Goal: Obtain resource: Download file/media

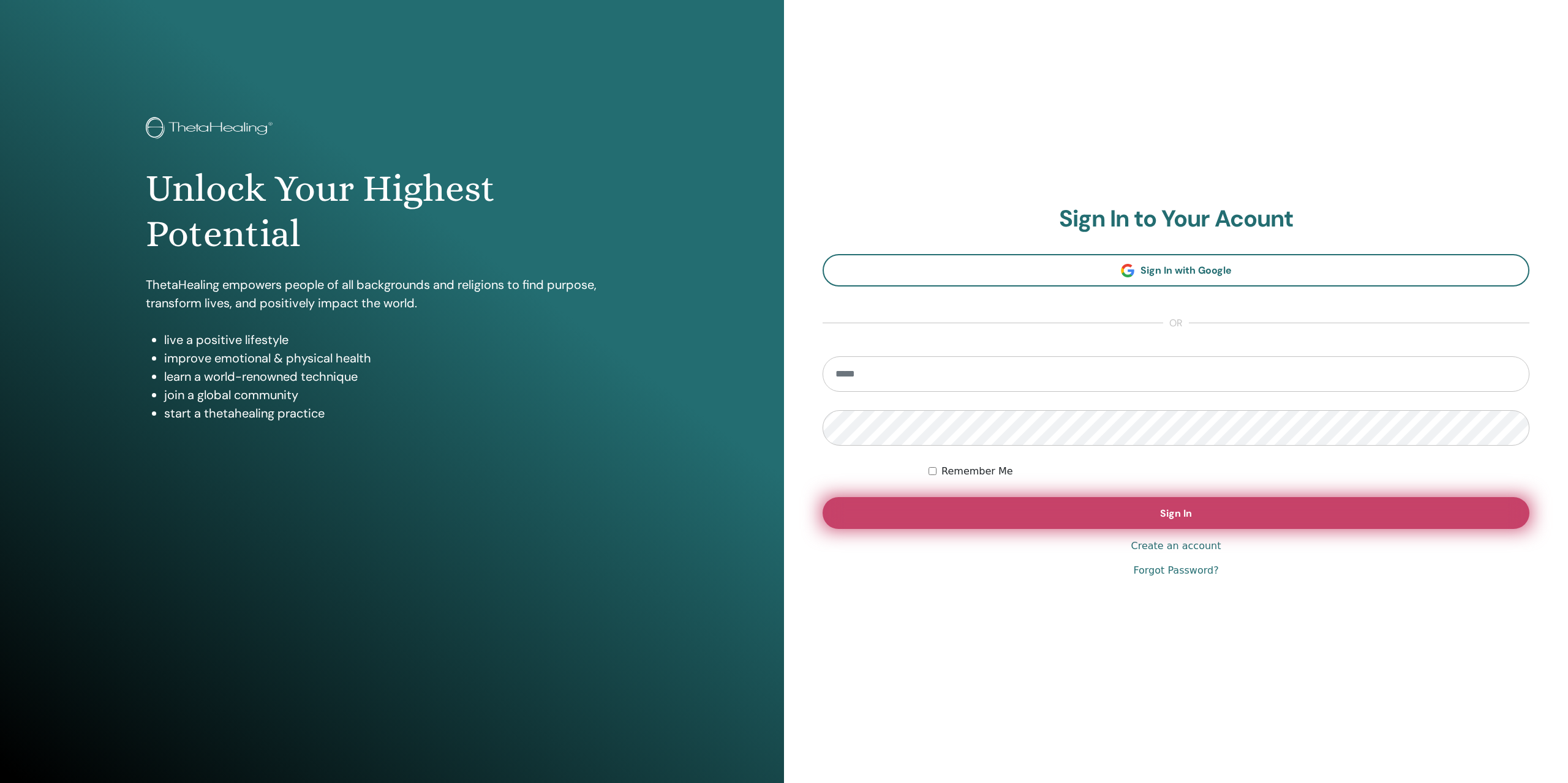
type input "**********"
click at [1152, 515] on button "Sign In" at bounding box center [1175, 513] width 707 height 32
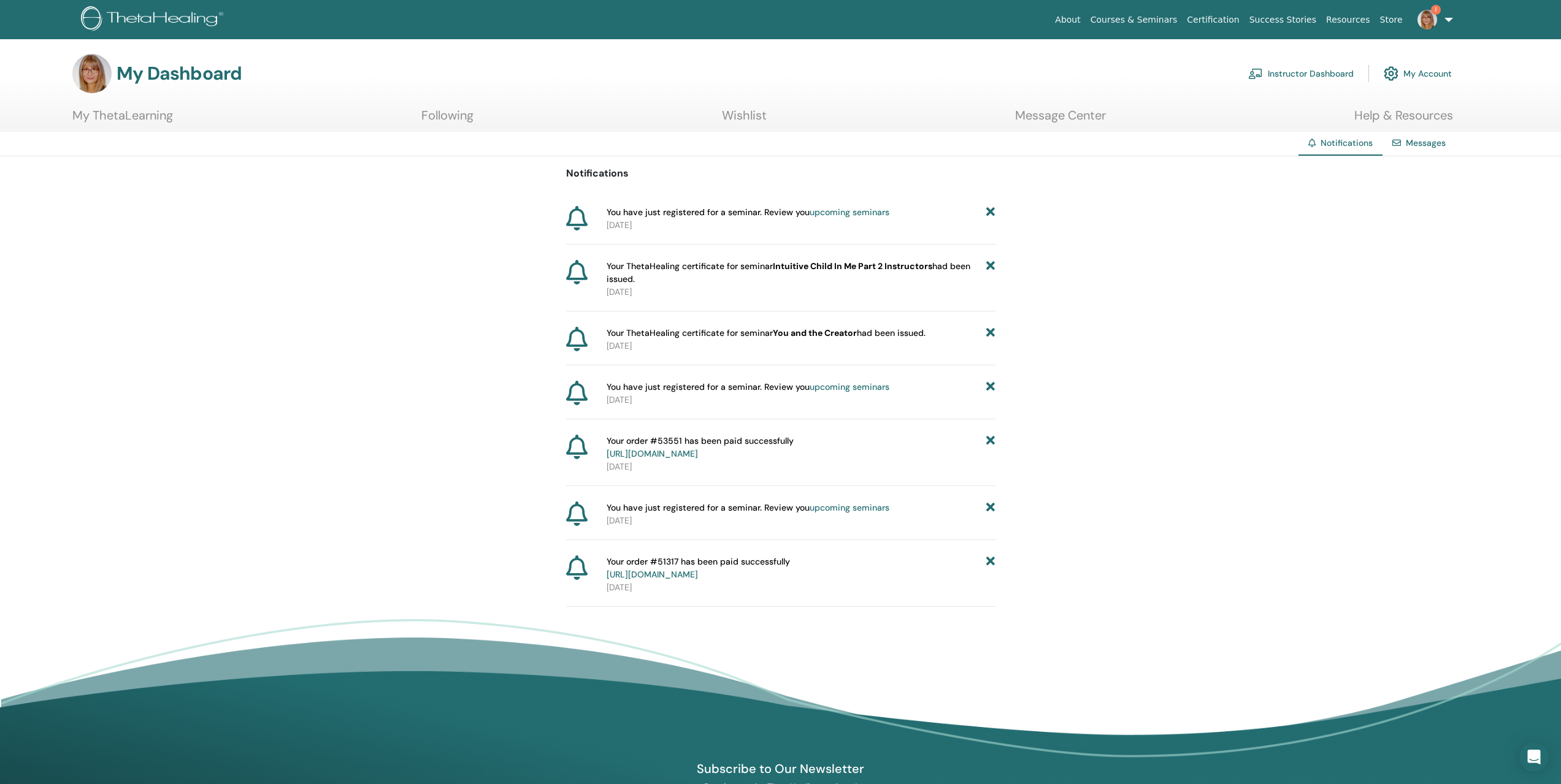
click at [121, 112] on link "My ThetaLearning" at bounding box center [123, 120] width 101 height 24
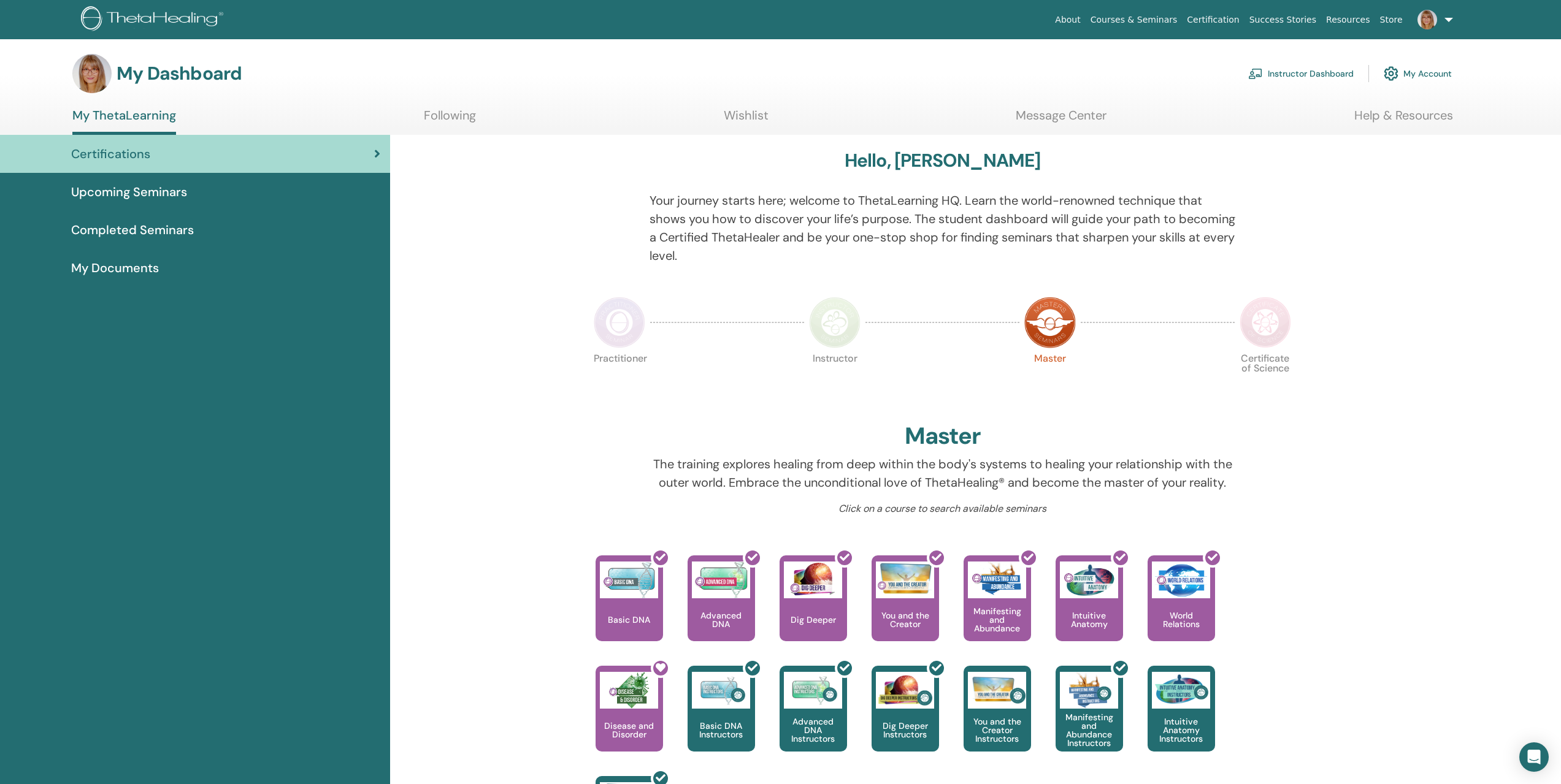
click at [89, 195] on span "Upcoming Seminars" at bounding box center [128, 191] width 116 height 18
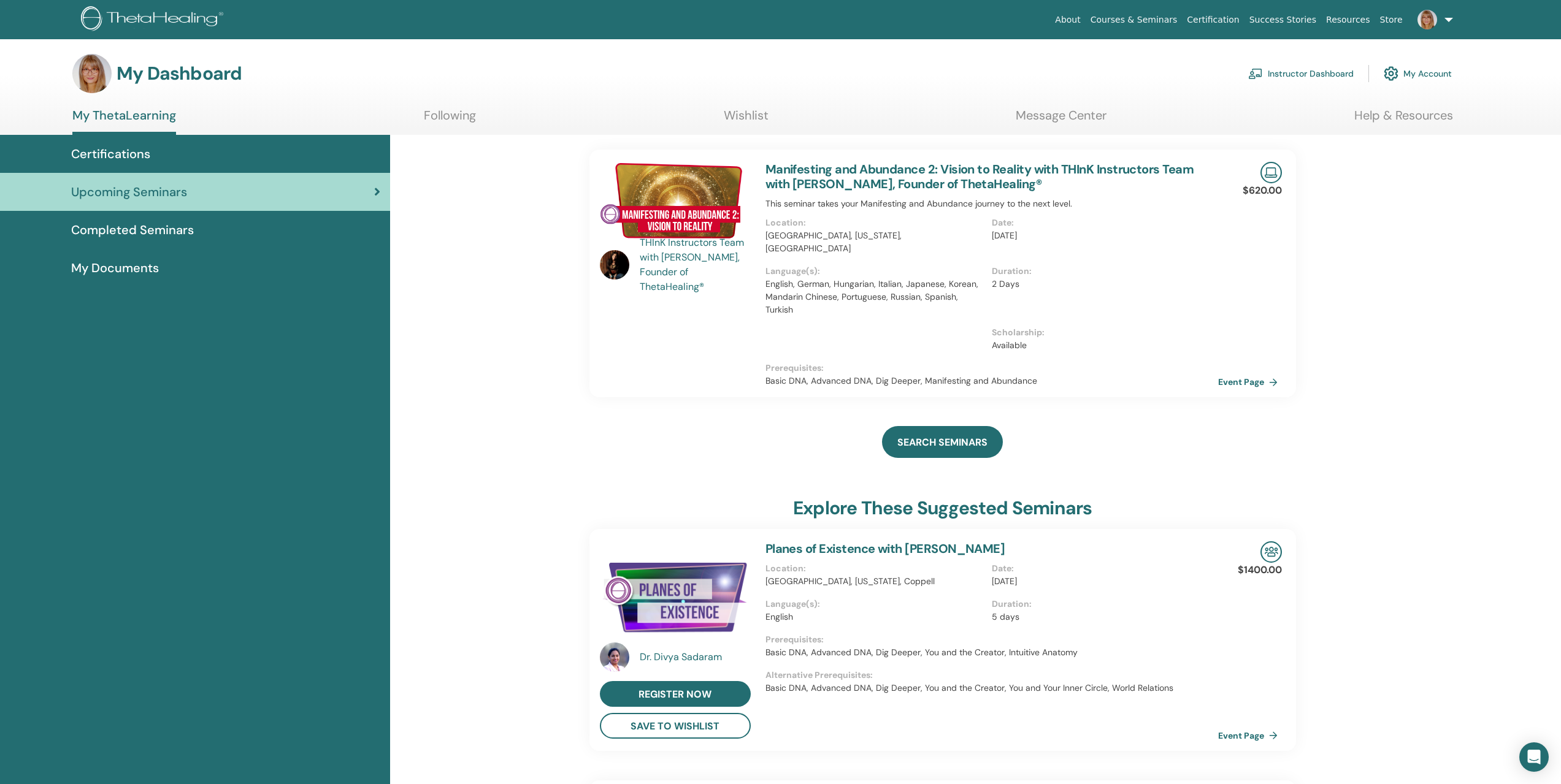
click at [118, 234] on span "Completed Seminars" at bounding box center [132, 230] width 123 height 18
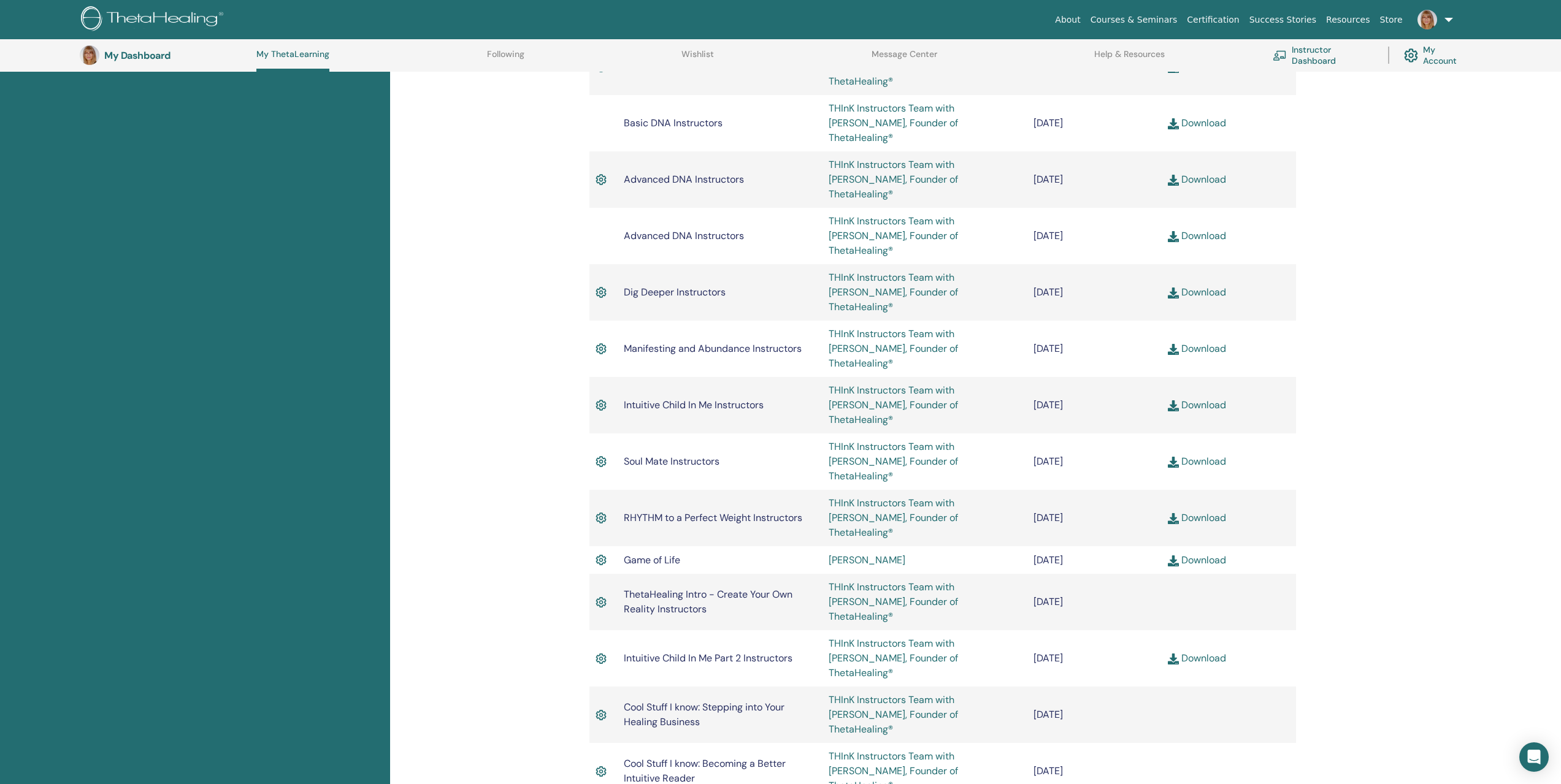
scroll to position [829, 0]
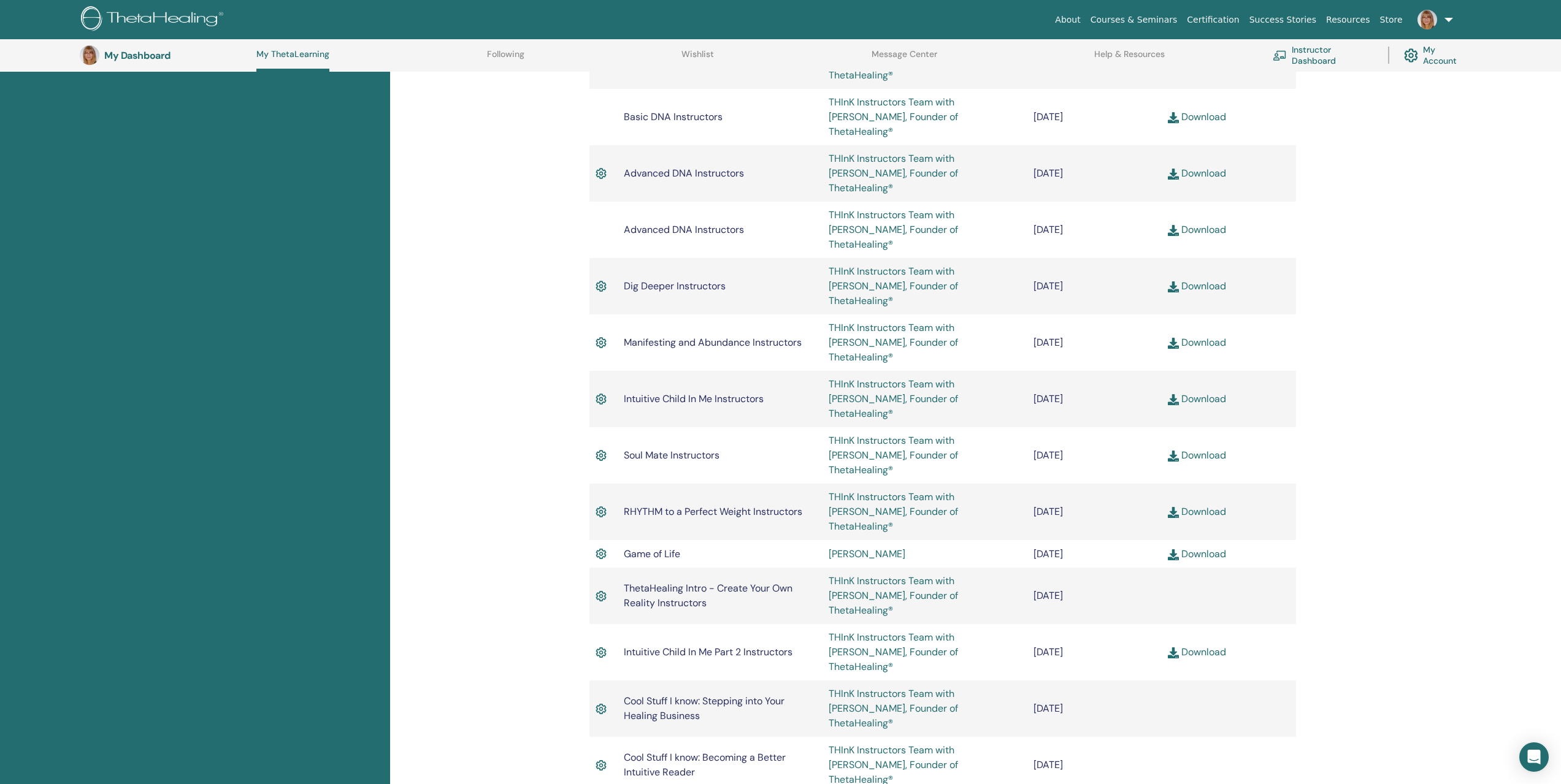
click at [601, 645] on img at bounding box center [601, 653] width 11 height 16
click at [1215, 646] on link "Download" at bounding box center [1197, 652] width 58 height 13
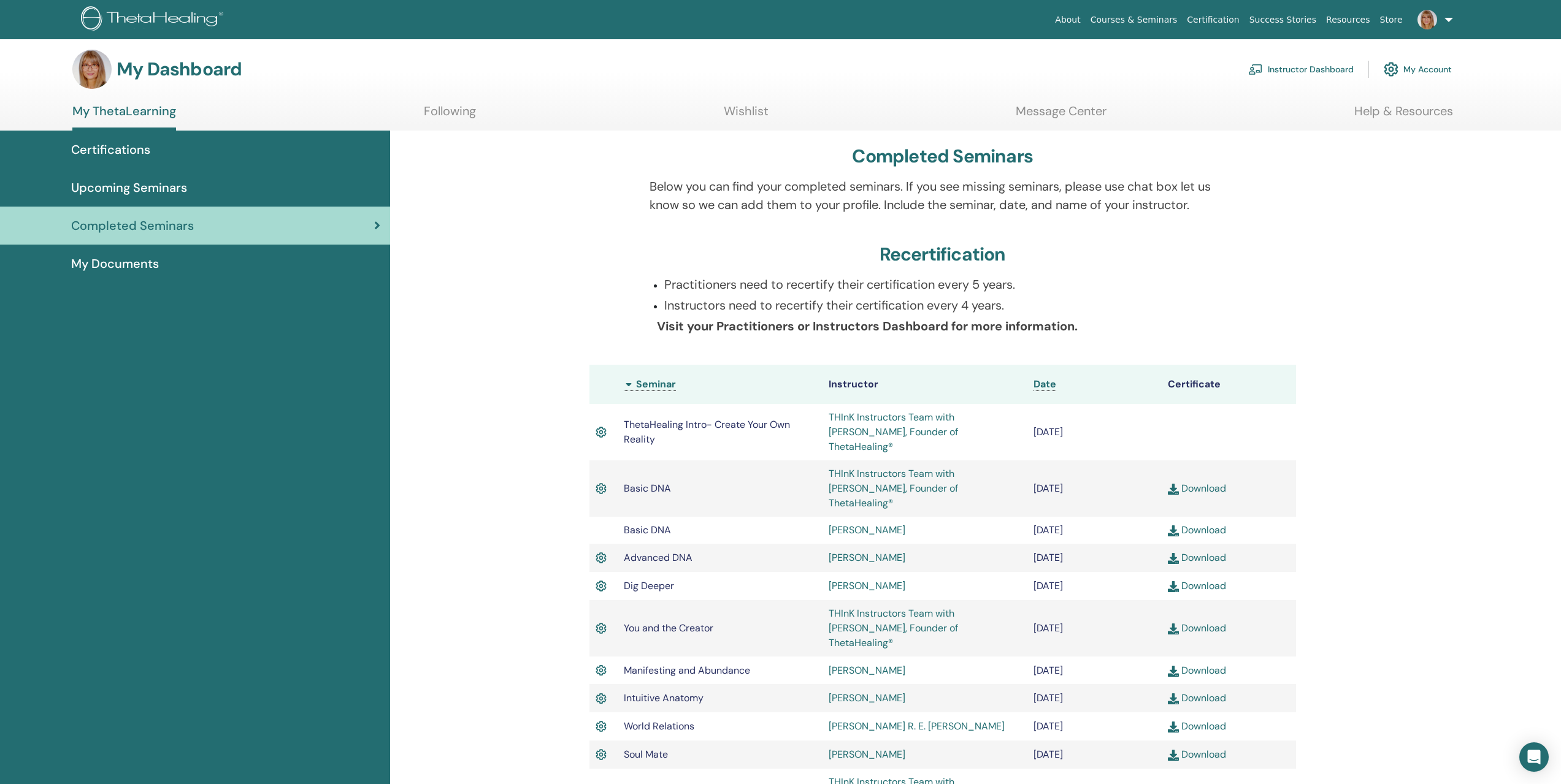
scroll to position [0, 0]
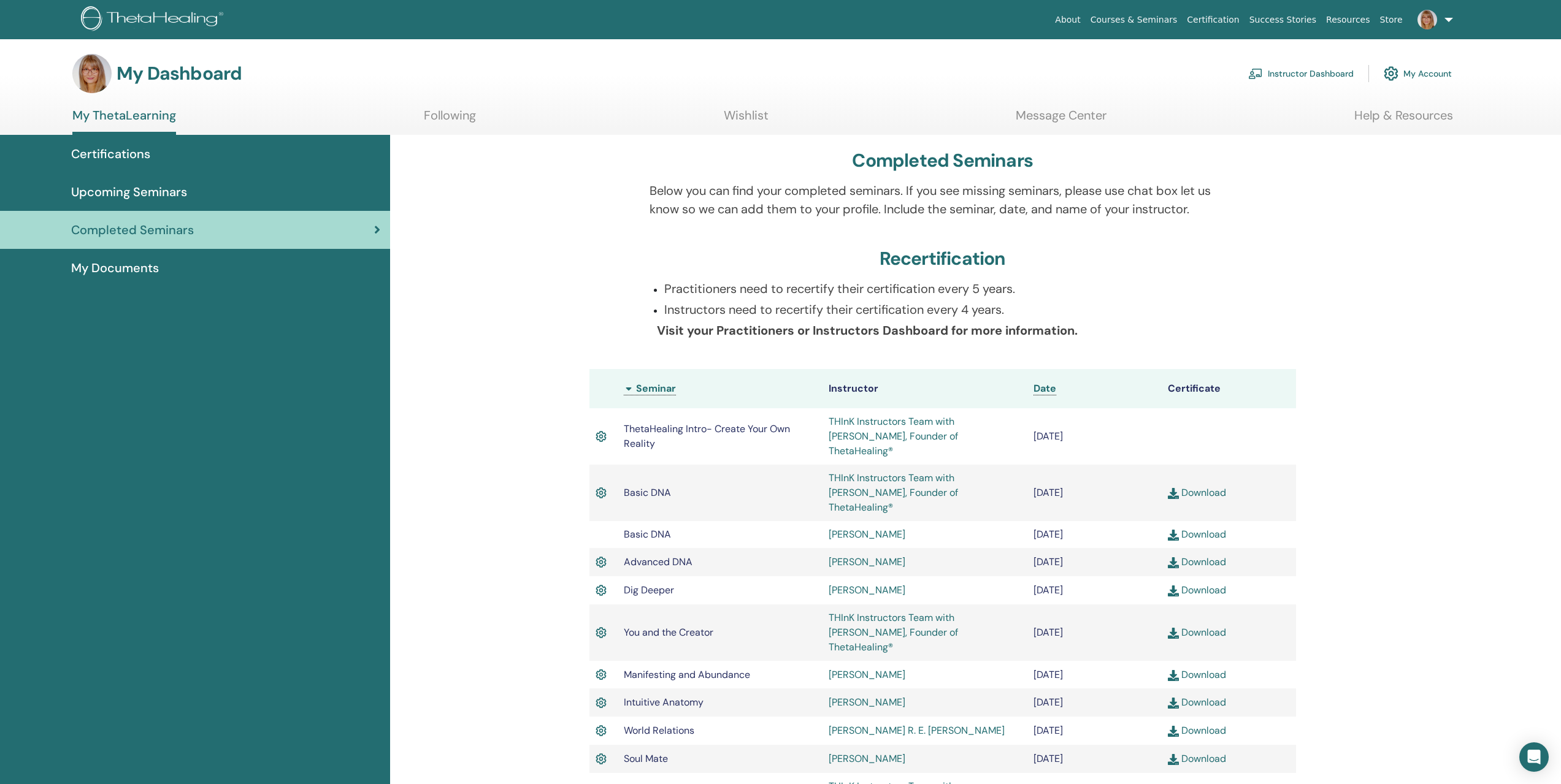
click at [1338, 73] on link "Instructor Dashboard" at bounding box center [1301, 73] width 105 height 27
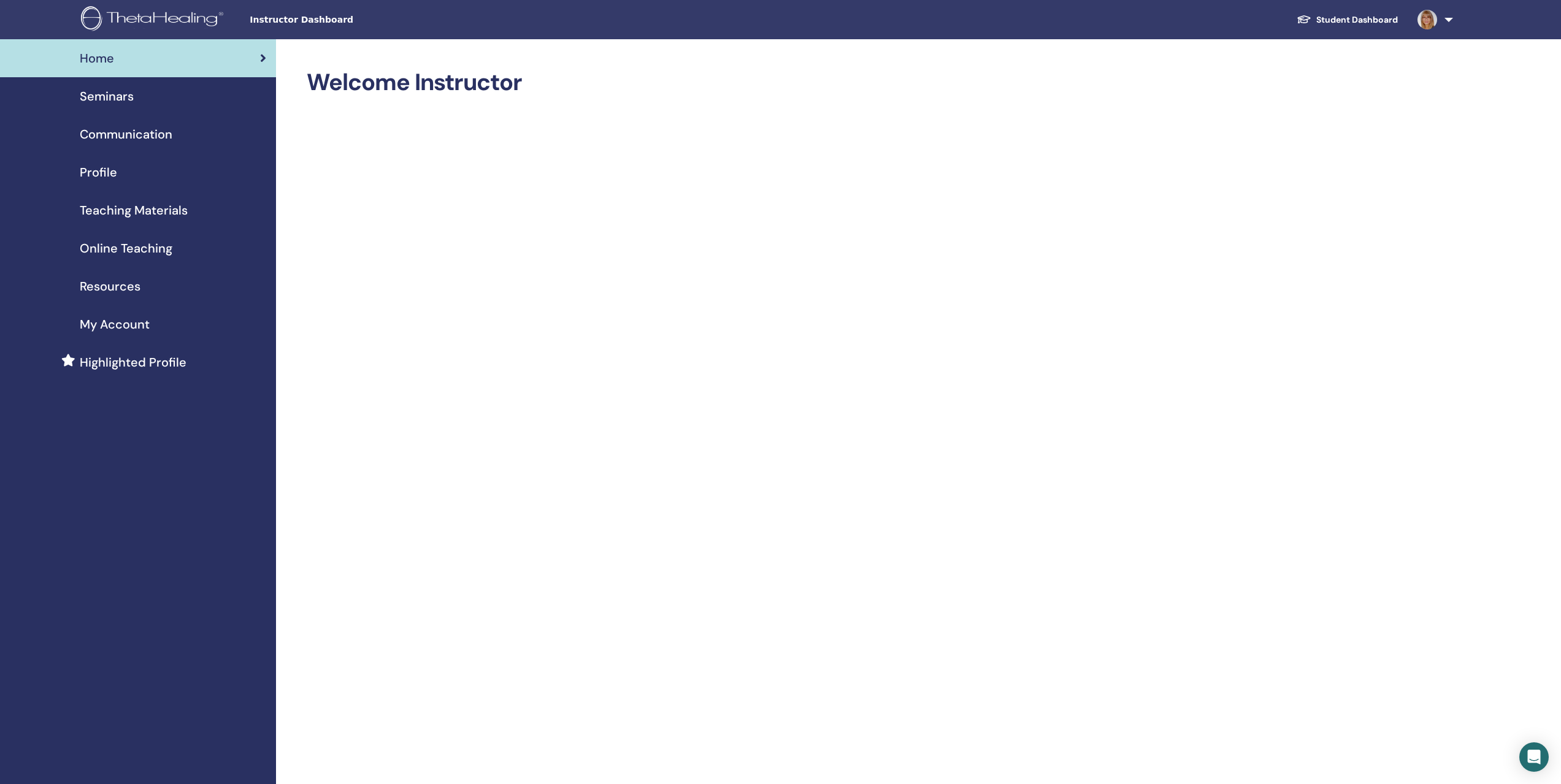
click at [104, 95] on span "Seminars" at bounding box center [107, 96] width 54 height 18
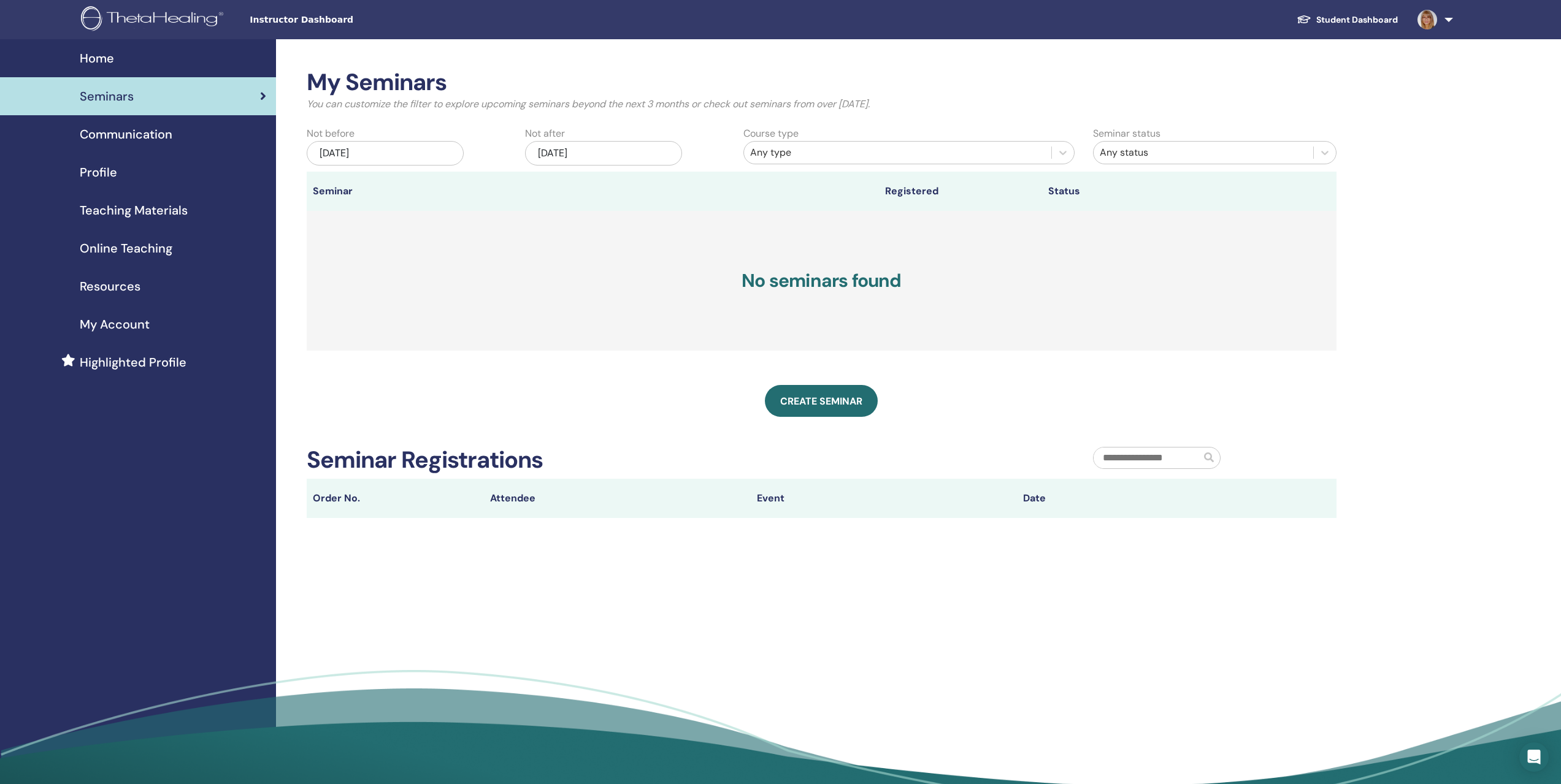
click at [104, 166] on span "Profile" at bounding box center [98, 171] width 38 height 18
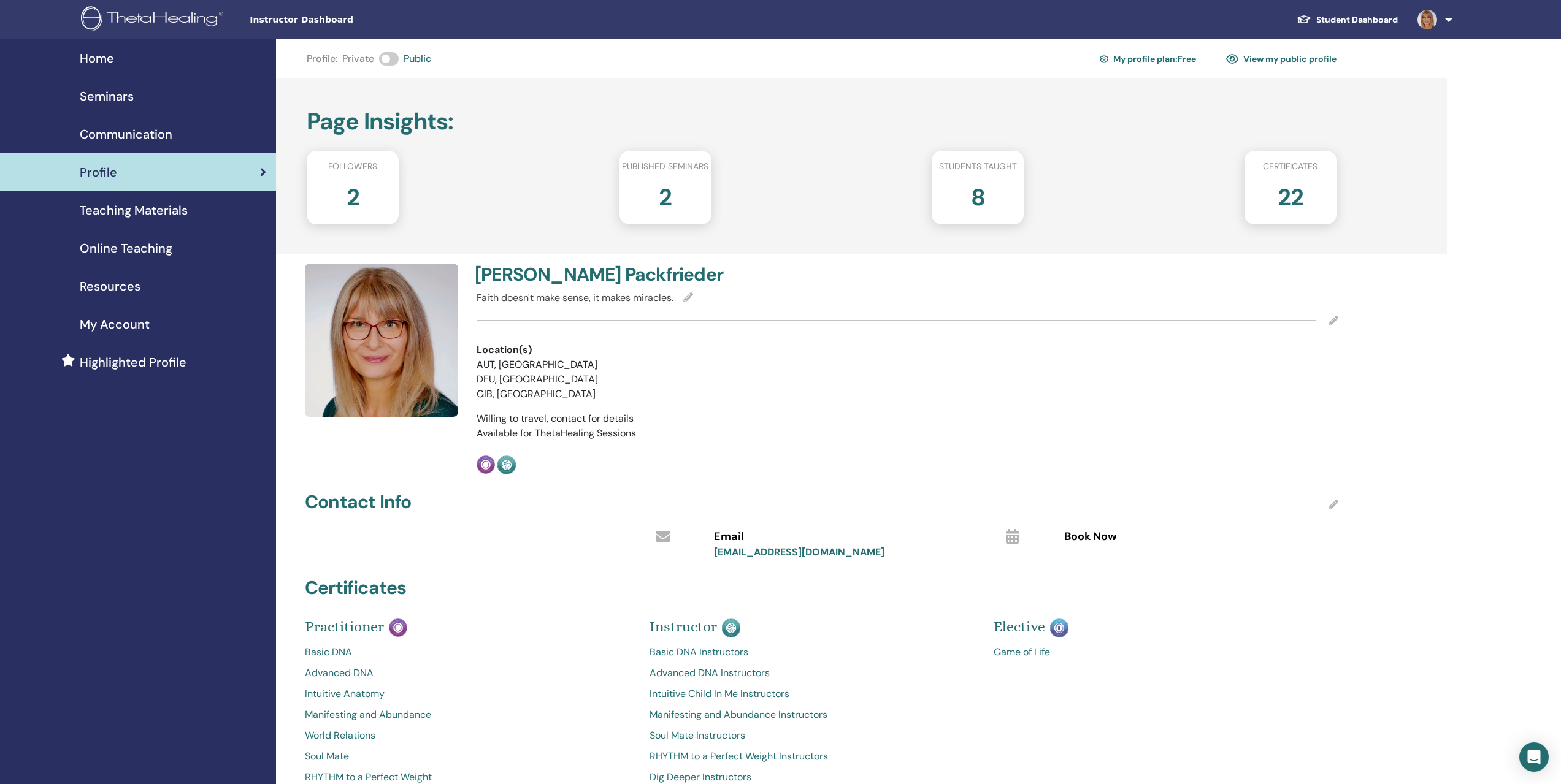
click at [359, 191] on h2 "2" at bounding box center [353, 195] width 13 height 34
click at [141, 210] on span "Teaching Materials" at bounding box center [133, 210] width 108 height 18
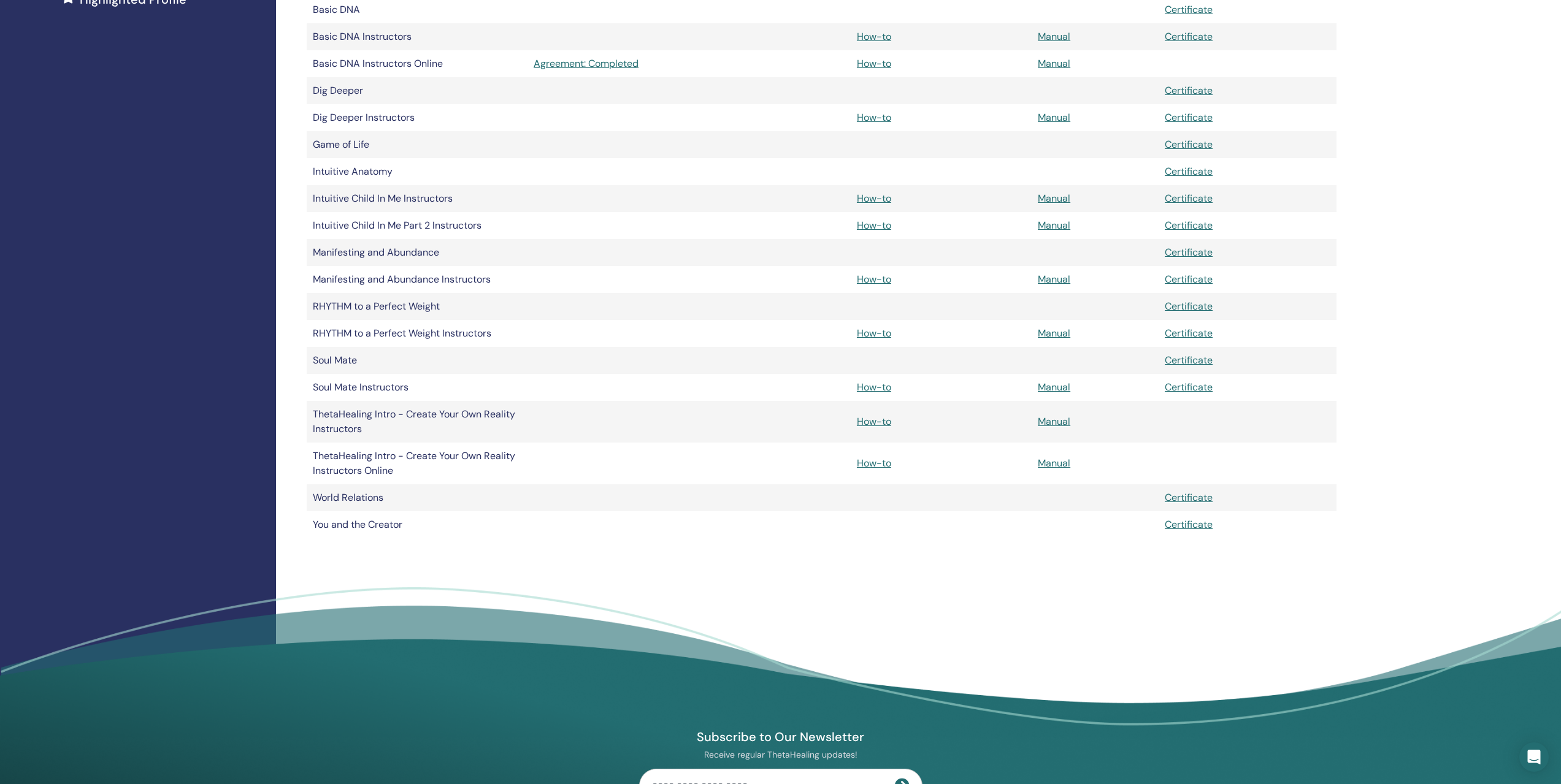
scroll to position [368, 0]
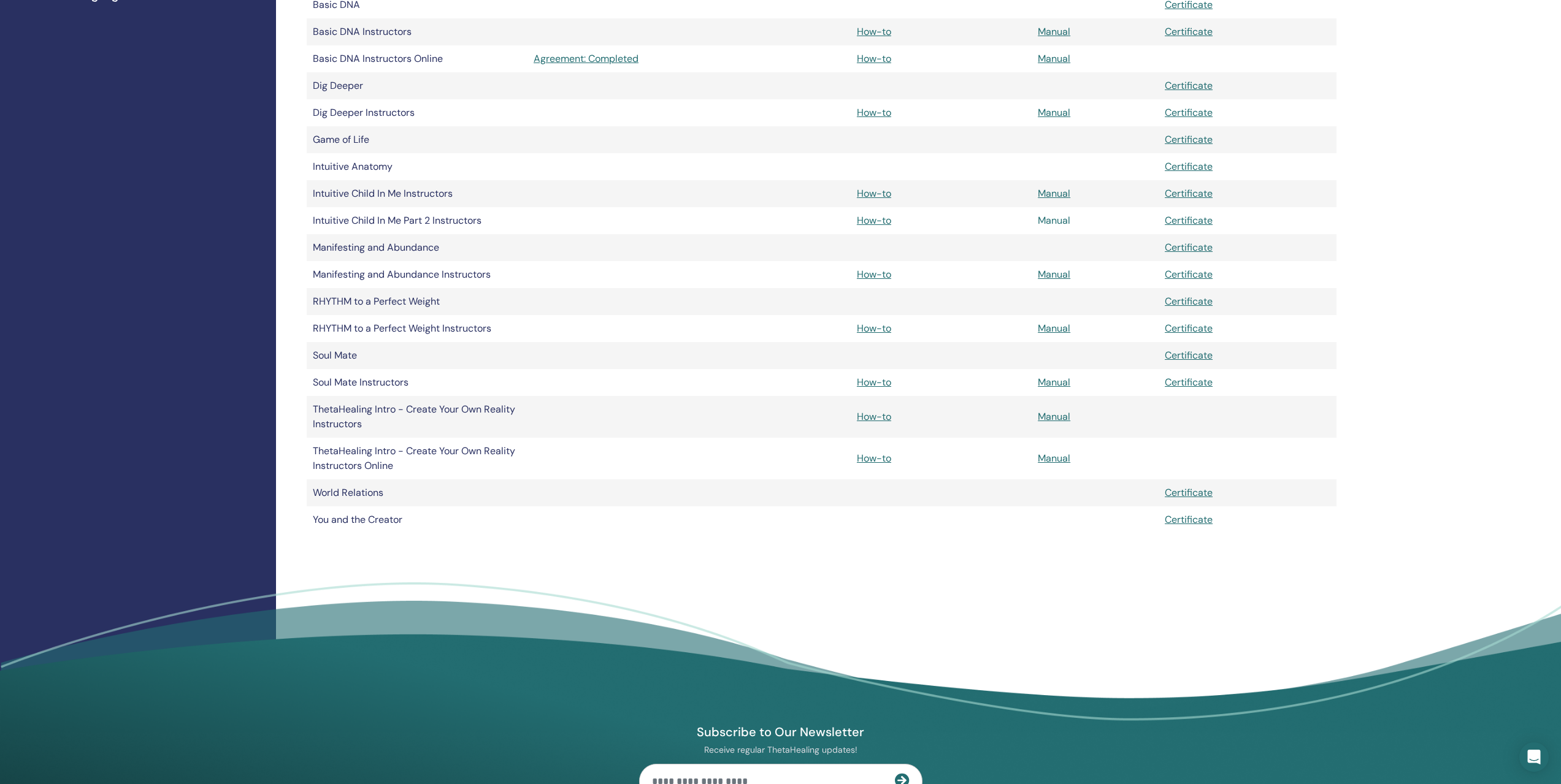
click at [1047, 219] on link "Manual" at bounding box center [1054, 220] width 33 height 13
